Goal: Communication & Community: Answer question/provide support

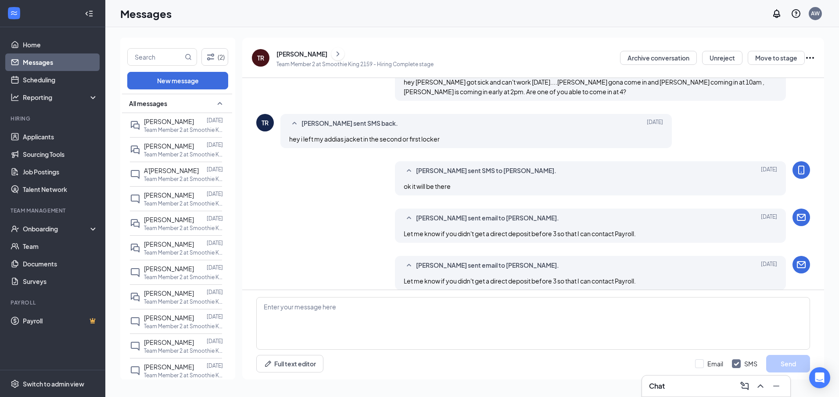
scroll to position [297, 0]
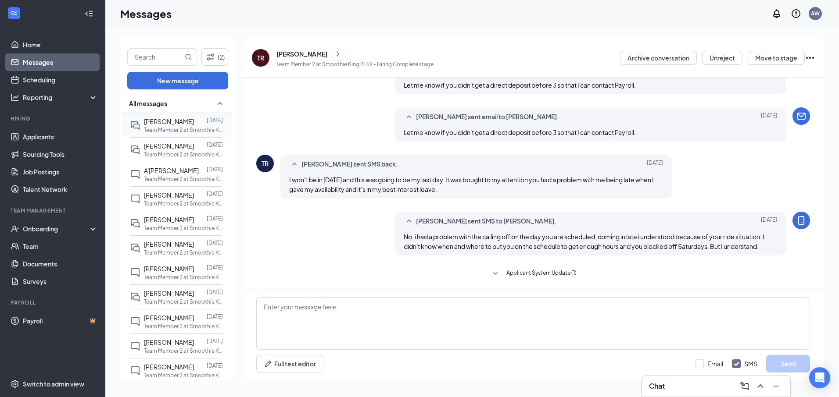
click at [174, 129] on p "Team Member 2 at Smoothie King 2159" at bounding box center [183, 129] width 79 height 7
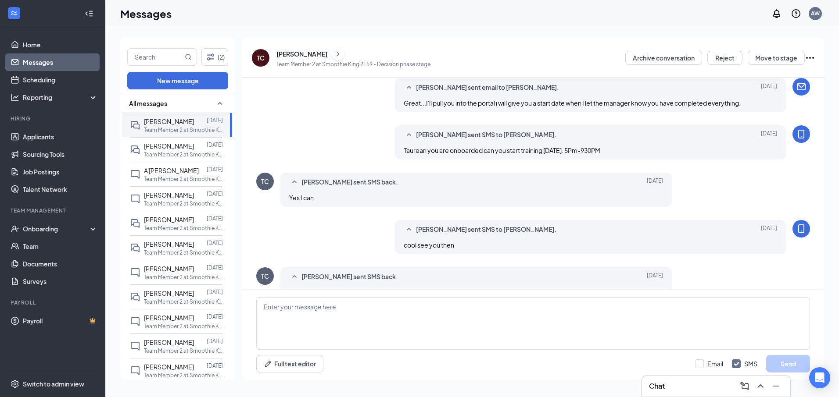
scroll to position [290, 0]
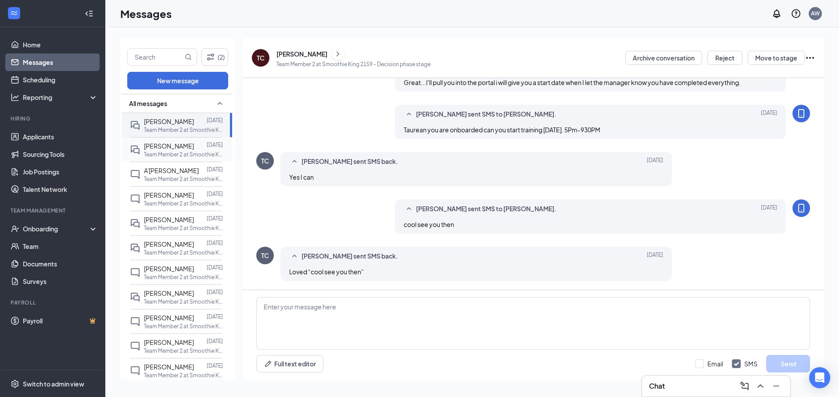
click at [180, 145] on span "[PERSON_NAME]" at bounding box center [169, 146] width 50 height 8
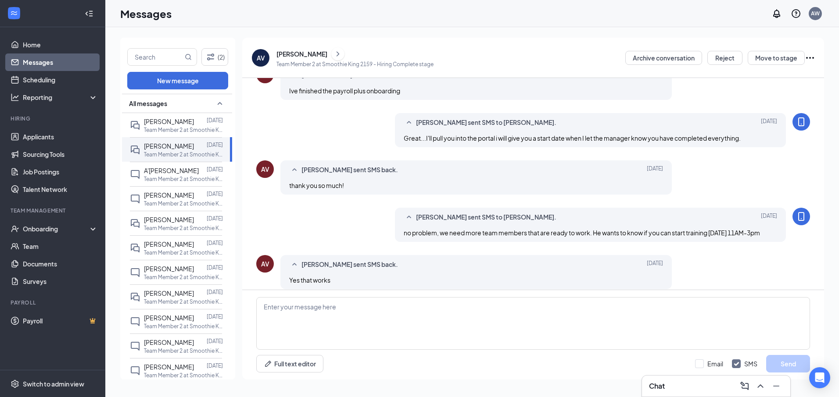
scroll to position [80, 0]
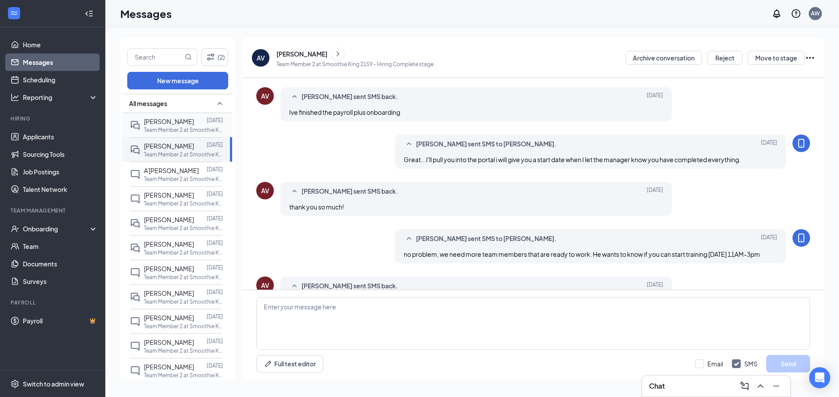
click at [176, 121] on span "[PERSON_NAME]" at bounding box center [169, 122] width 50 height 8
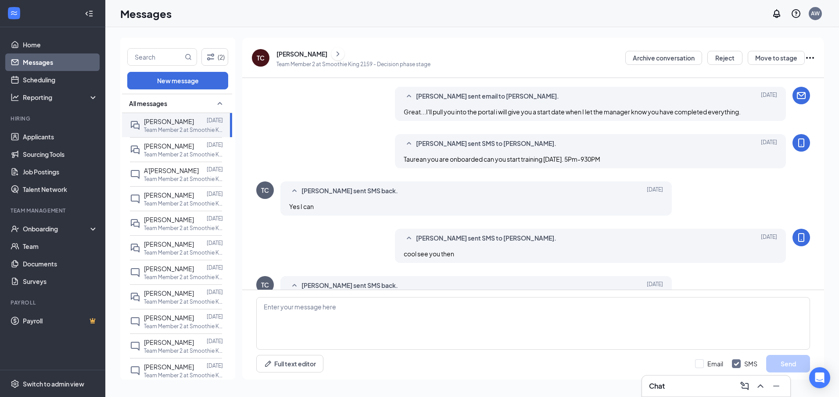
scroll to position [290, 0]
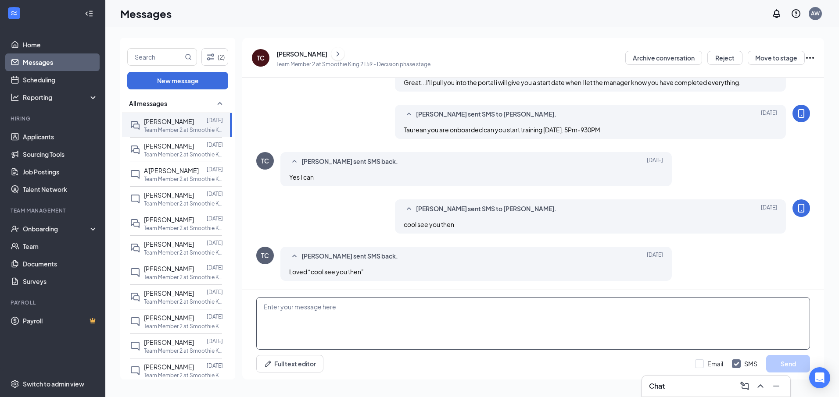
click at [461, 332] on textarea at bounding box center [533, 323] width 554 height 53
click at [264, 308] on textarea "hey are you enroute?" at bounding box center [533, 323] width 554 height 53
type textarea "Taurean, are you enroute?"
click at [785, 367] on button "Send" at bounding box center [788, 364] width 44 height 18
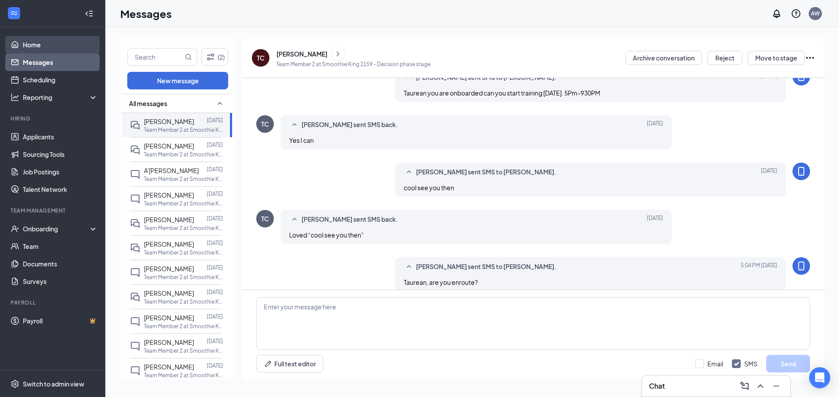
scroll to position [337, 0]
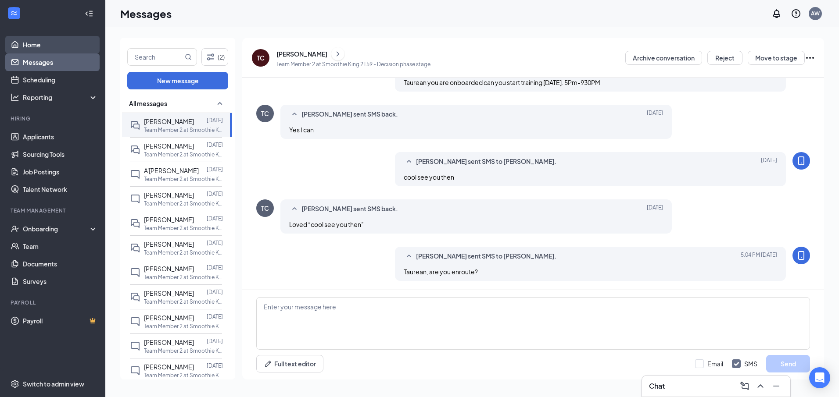
click at [39, 44] on link "Home" at bounding box center [60, 45] width 75 height 18
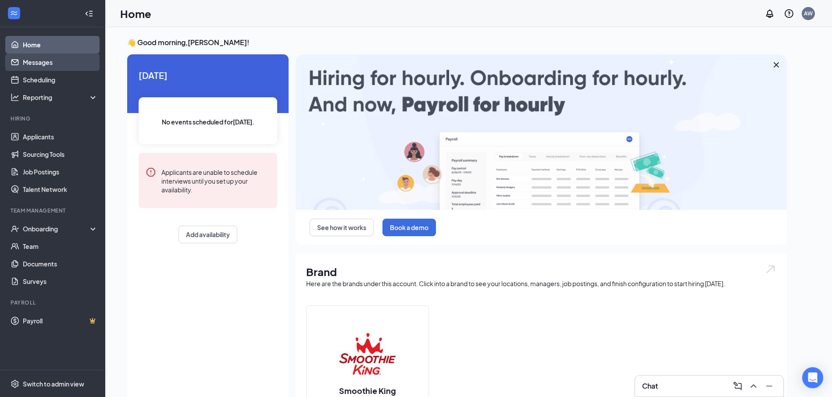
click at [43, 64] on link "Messages" at bounding box center [60, 63] width 75 height 18
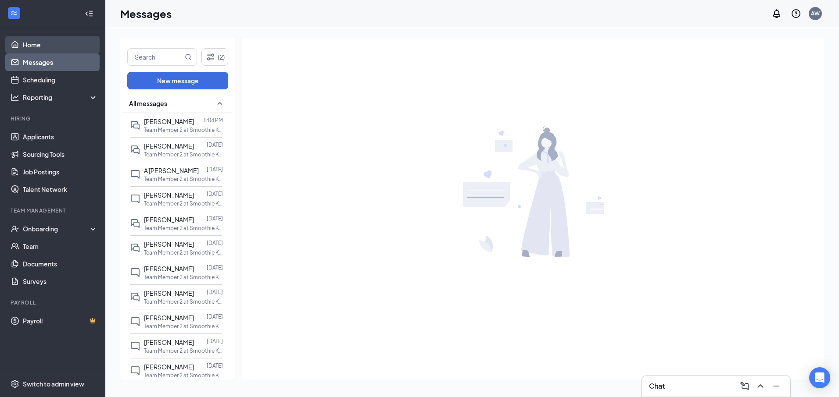
click at [33, 43] on link "Home" at bounding box center [60, 45] width 75 height 18
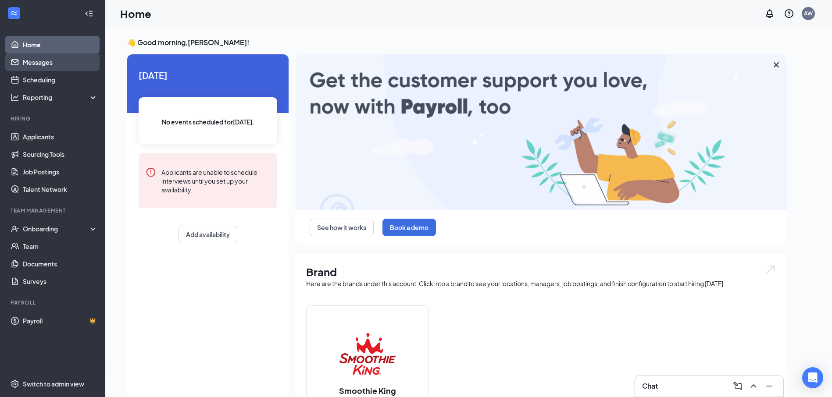
click at [53, 61] on link "Messages" at bounding box center [60, 63] width 75 height 18
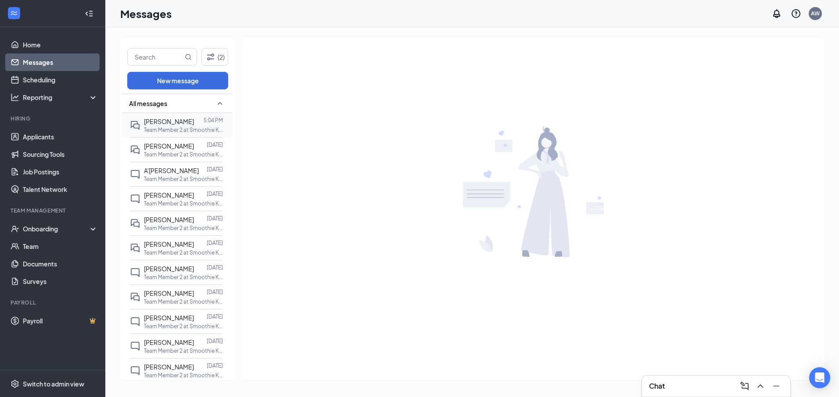
click at [163, 120] on span "[PERSON_NAME]" at bounding box center [169, 122] width 50 height 8
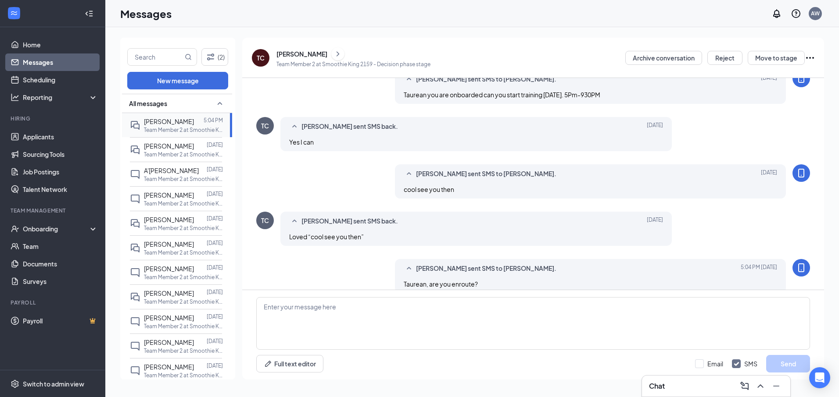
scroll to position [290, 0]
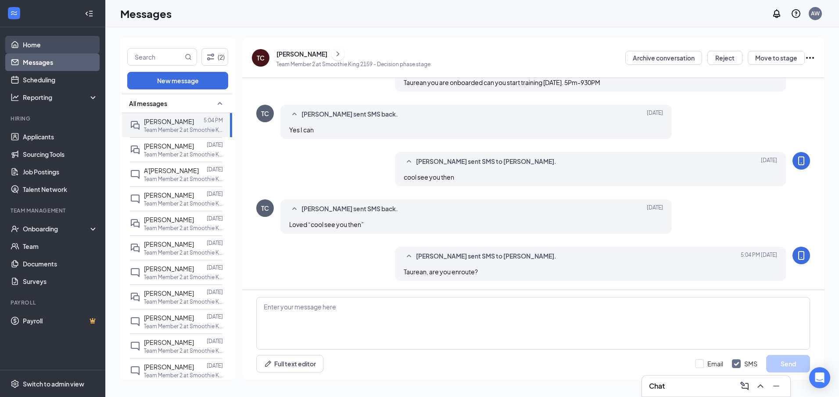
click at [50, 45] on link "Home" at bounding box center [60, 45] width 75 height 18
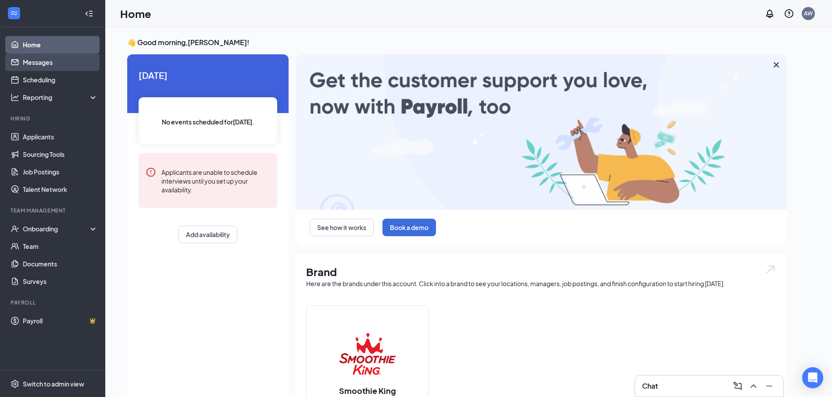
click at [50, 59] on link "Messages" at bounding box center [60, 63] width 75 height 18
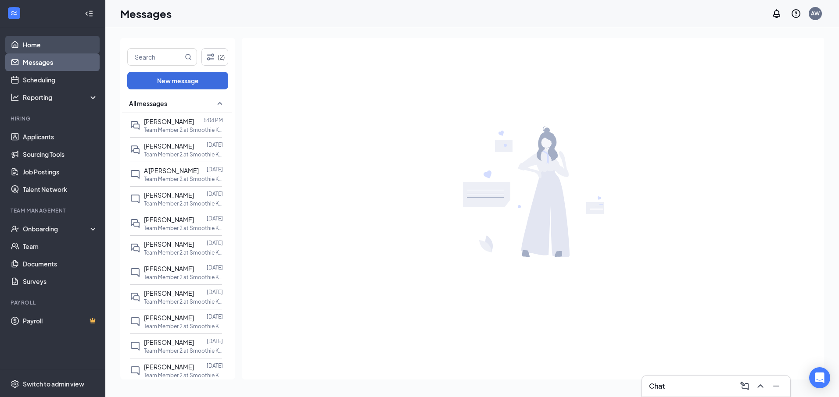
click at [50, 39] on link "Home" at bounding box center [60, 45] width 75 height 18
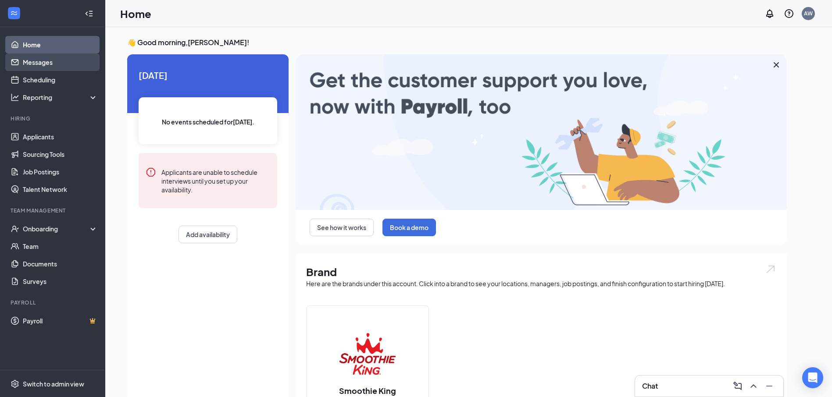
click at [43, 63] on link "Messages" at bounding box center [60, 63] width 75 height 18
